Goal: Navigation & Orientation: Find specific page/section

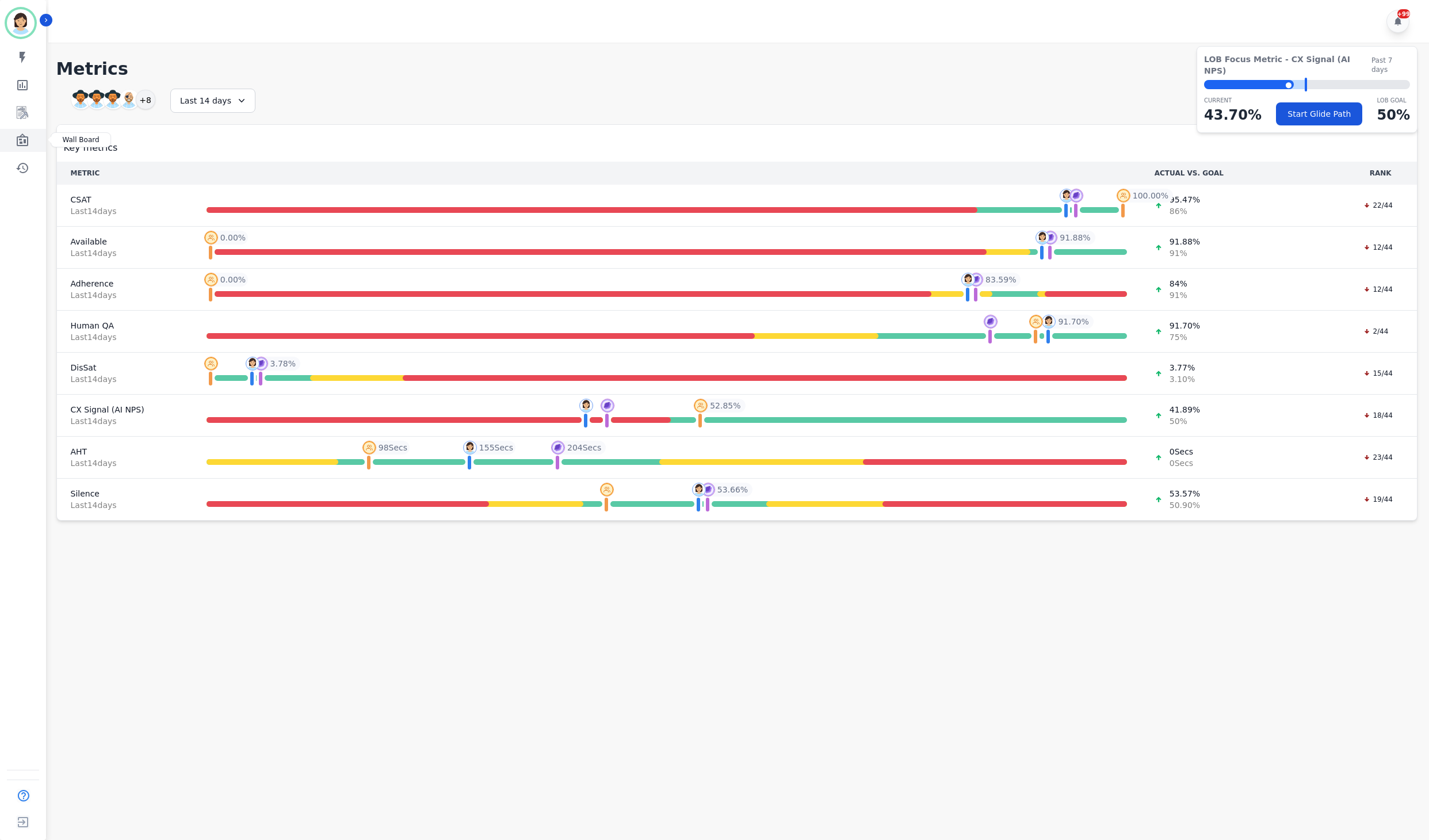
click at [25, 129] on link "Sidebar" at bounding box center [24, 140] width 45 height 23
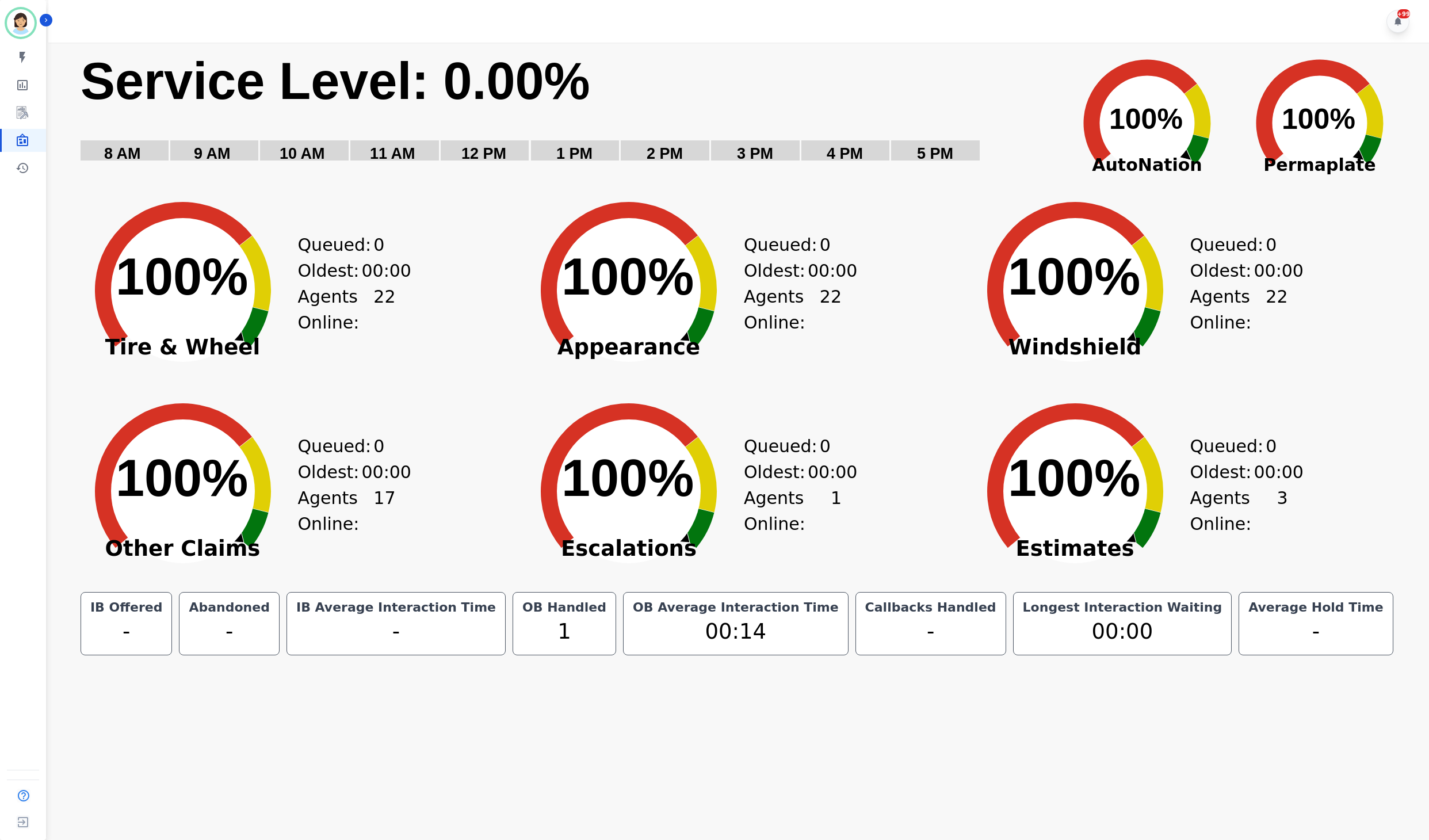
drag, startPoint x: 874, startPoint y: 23, endPoint x: 879, endPoint y: 56, distance: 33.4
click at [874, 23] on div "+99" at bounding box center [740, 21] width 1385 height 43
